Goal: Navigation & Orientation: Go to known website

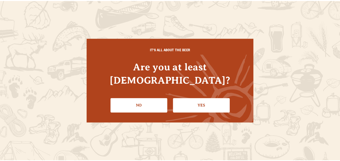
scroll to position [50, 0]
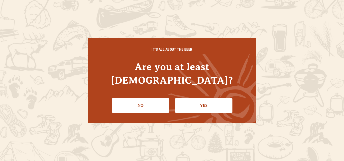
drag, startPoint x: 138, startPoint y: 104, endPoint x: 144, endPoint y: 104, distance: 6.3
click at [138, 104] on link "No" at bounding box center [140, 105] width 57 height 15
click at [201, 98] on link "Yes" at bounding box center [203, 105] width 57 height 15
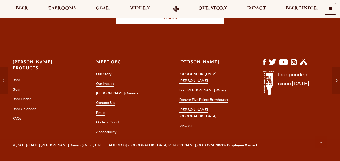
scroll to position [1103, 0]
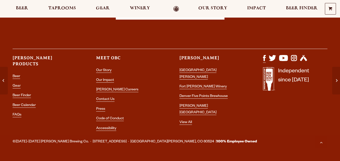
click at [264, 55] on img "Visit us on Facebook" at bounding box center [264, 58] width 3 height 6
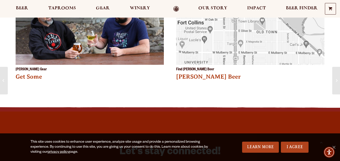
scroll to position [1103, 0]
